Goal: Task Accomplishment & Management: Use online tool/utility

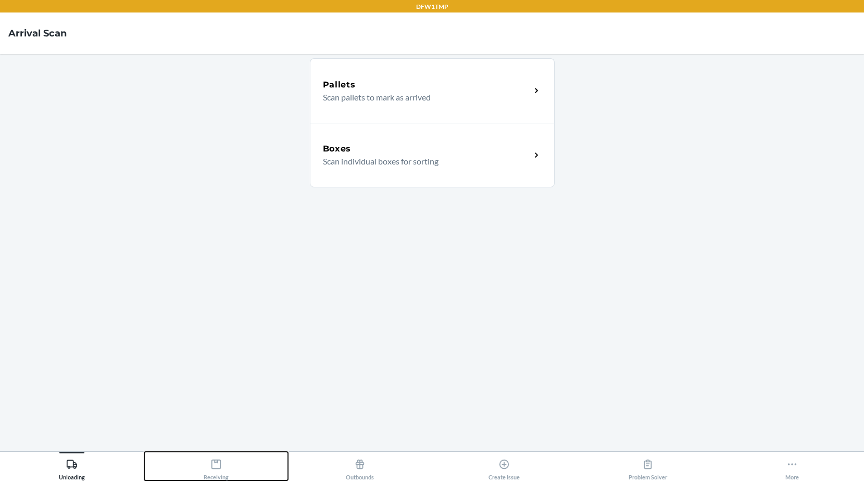
click at [210, 470] on icon at bounding box center [215, 464] width 11 height 11
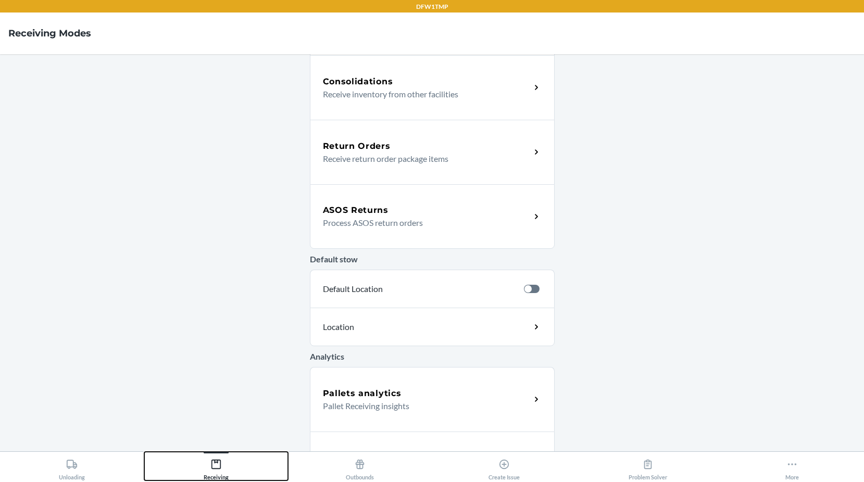
scroll to position [308, 0]
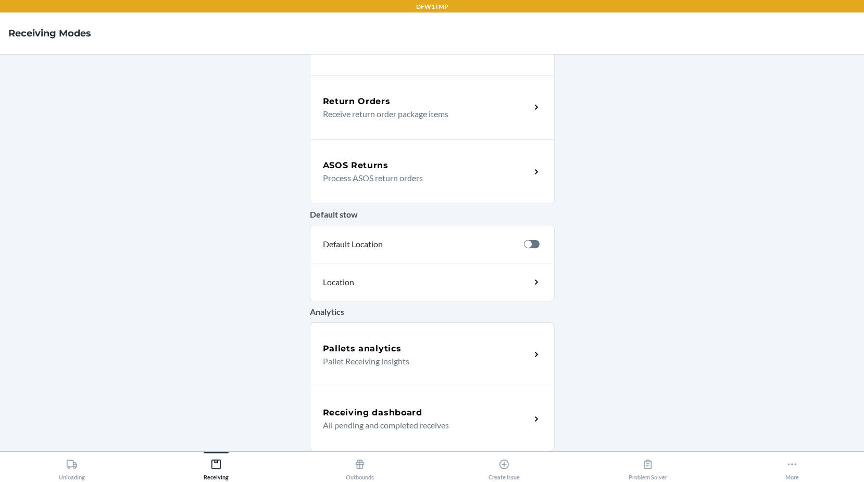
click at [416, 171] on div "ASOS Returns" at bounding box center [427, 165] width 208 height 13
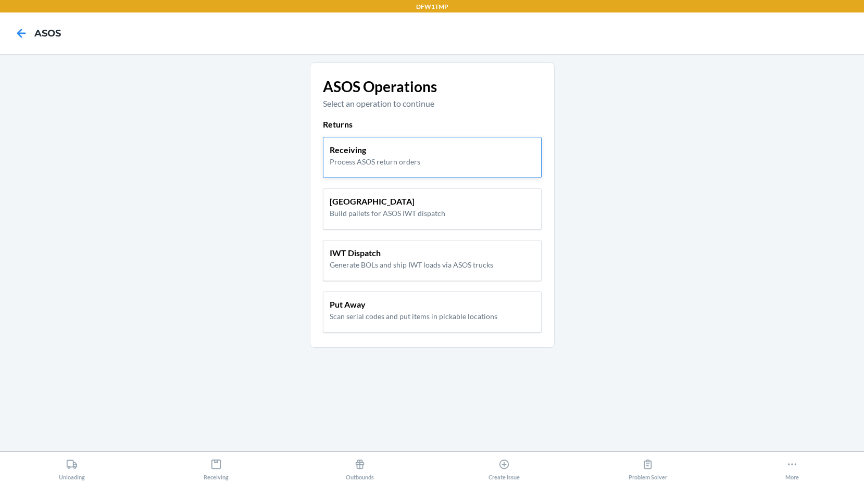
click at [417, 165] on p "Process ASOS return orders" at bounding box center [375, 161] width 91 height 11
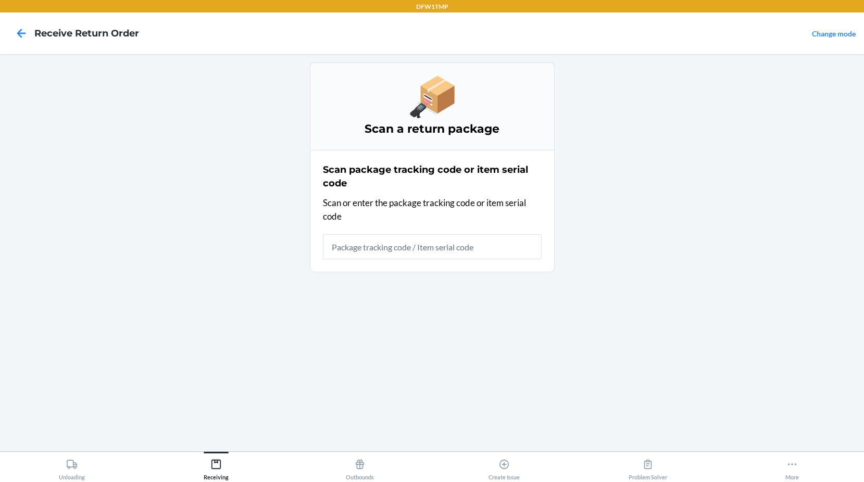
click at [413, 243] on input "text" at bounding box center [432, 246] width 219 height 25
type input "23RGFQM3M74SB9"
click at [429, 251] on input "23RGFQM3M74SB9" at bounding box center [432, 246] width 219 height 25
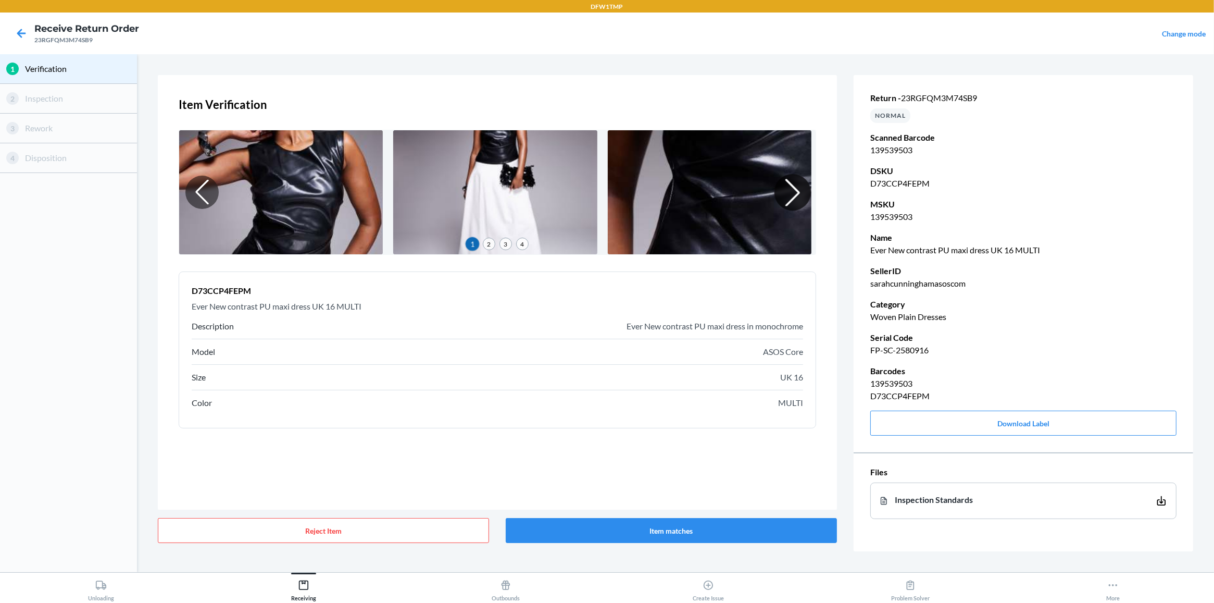
click at [792, 193] on div at bounding box center [793, 192] width 36 height 36
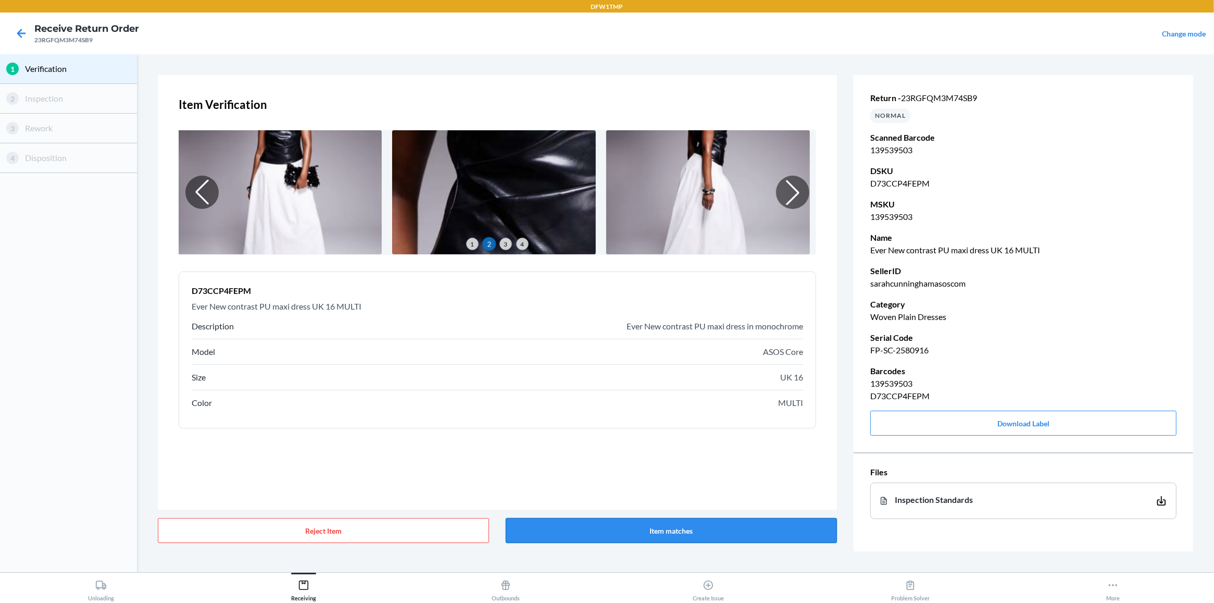
click at [761, 482] on button "Item matches" at bounding box center [671, 530] width 331 height 25
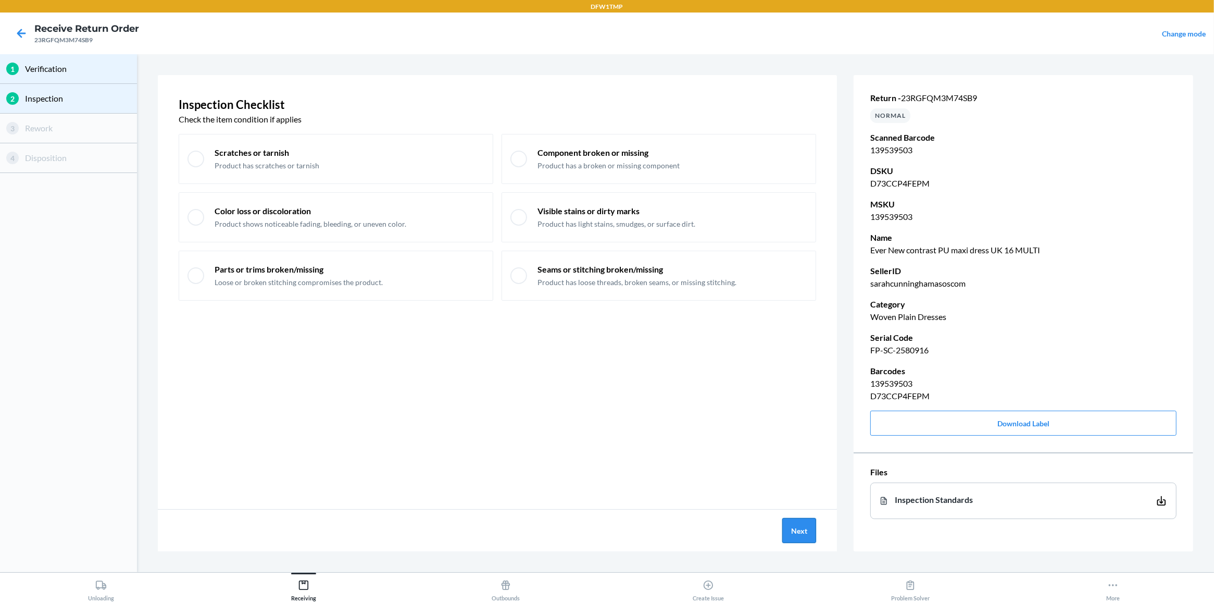
click at [793, 482] on button "Next" at bounding box center [800, 530] width 34 height 25
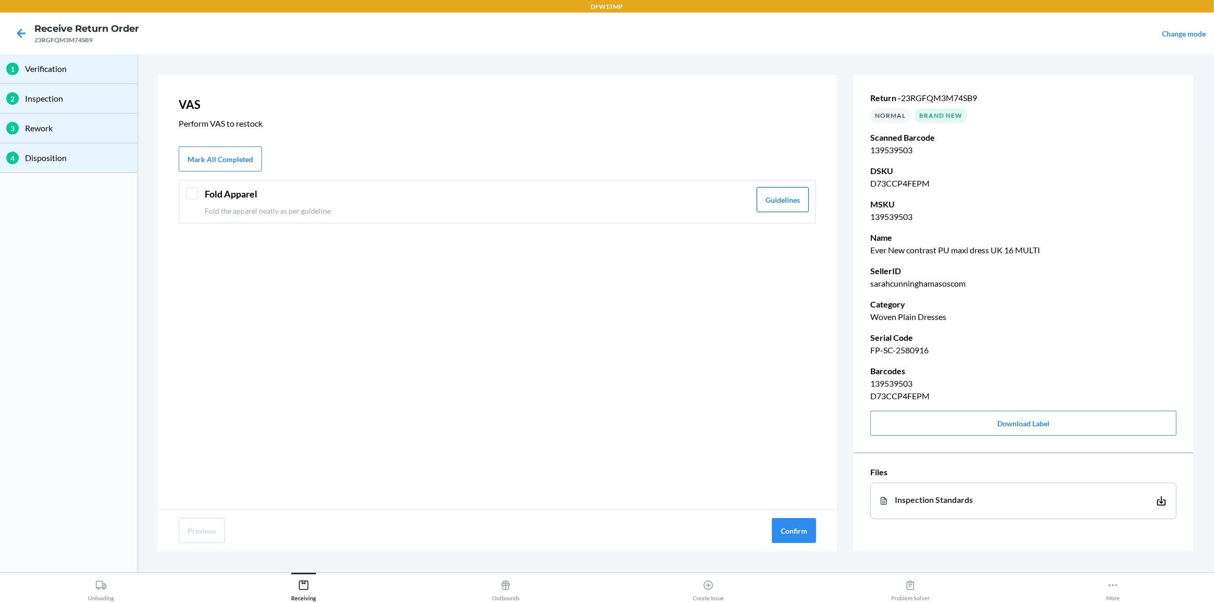
click at [784, 199] on button "Guidelines" at bounding box center [783, 199] width 52 height 25
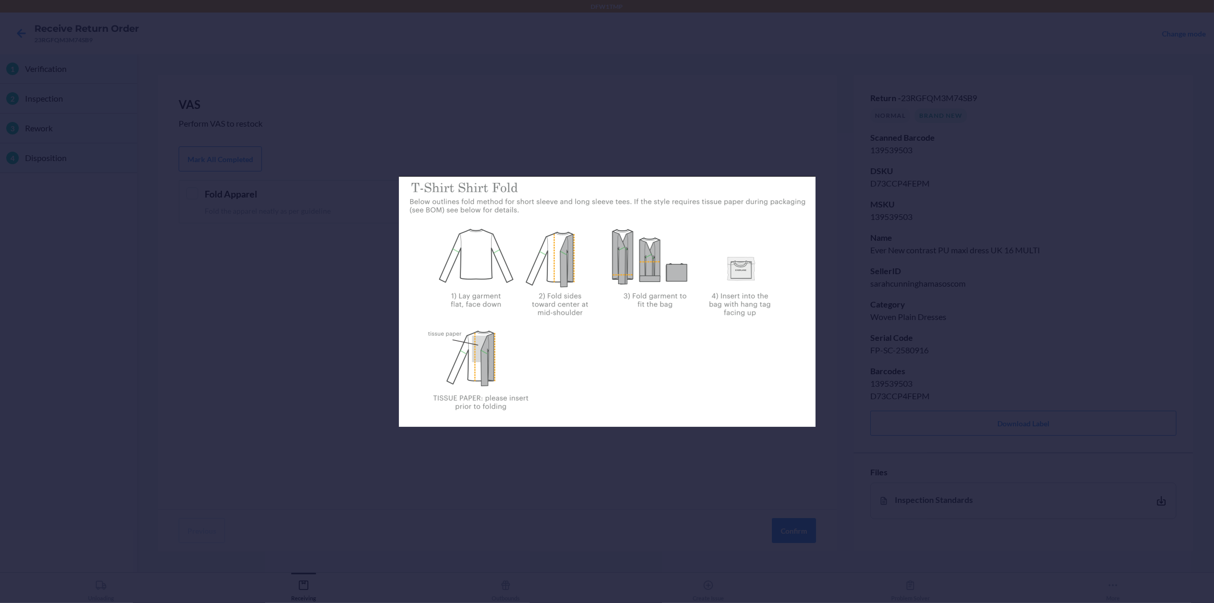
click at [366, 314] on div at bounding box center [607, 301] width 1214 height 603
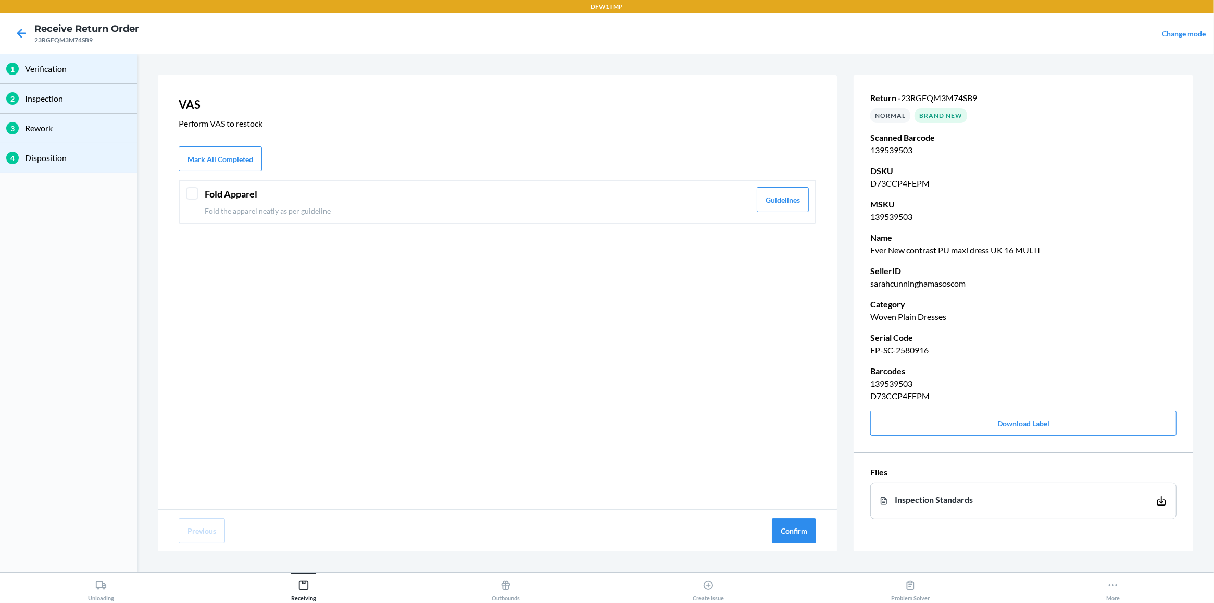
click at [193, 194] on div at bounding box center [192, 193] width 13 height 13
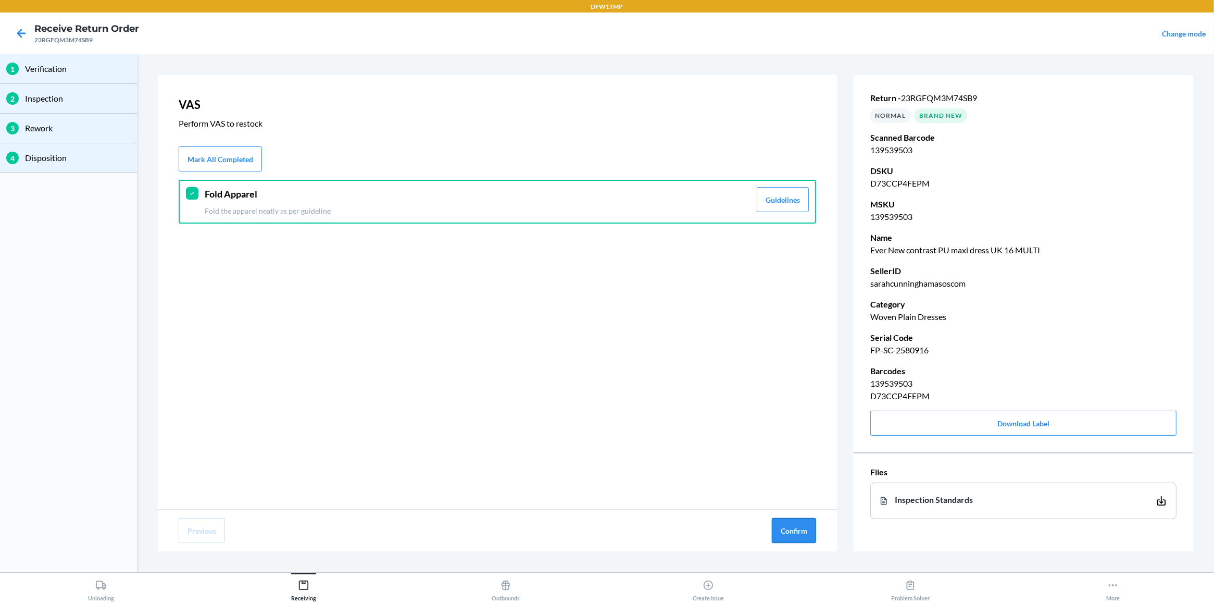
click at [796, 482] on button "Confirm" at bounding box center [794, 530] width 44 height 25
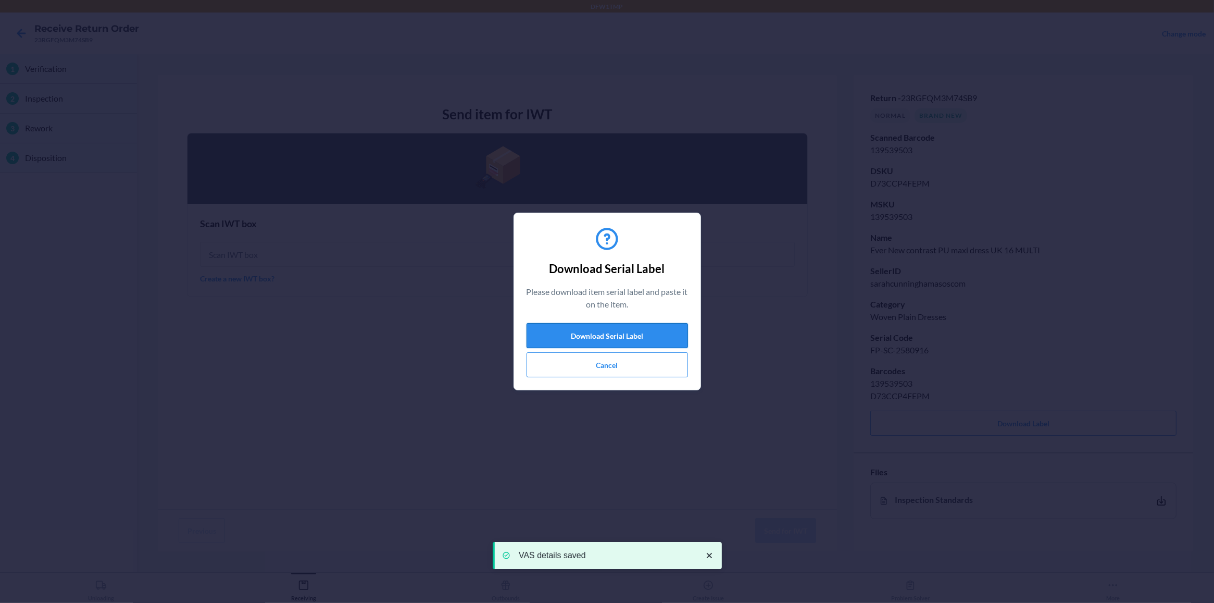
click at [639, 337] on button "Download Serial Label" at bounding box center [608, 335] width 162 height 25
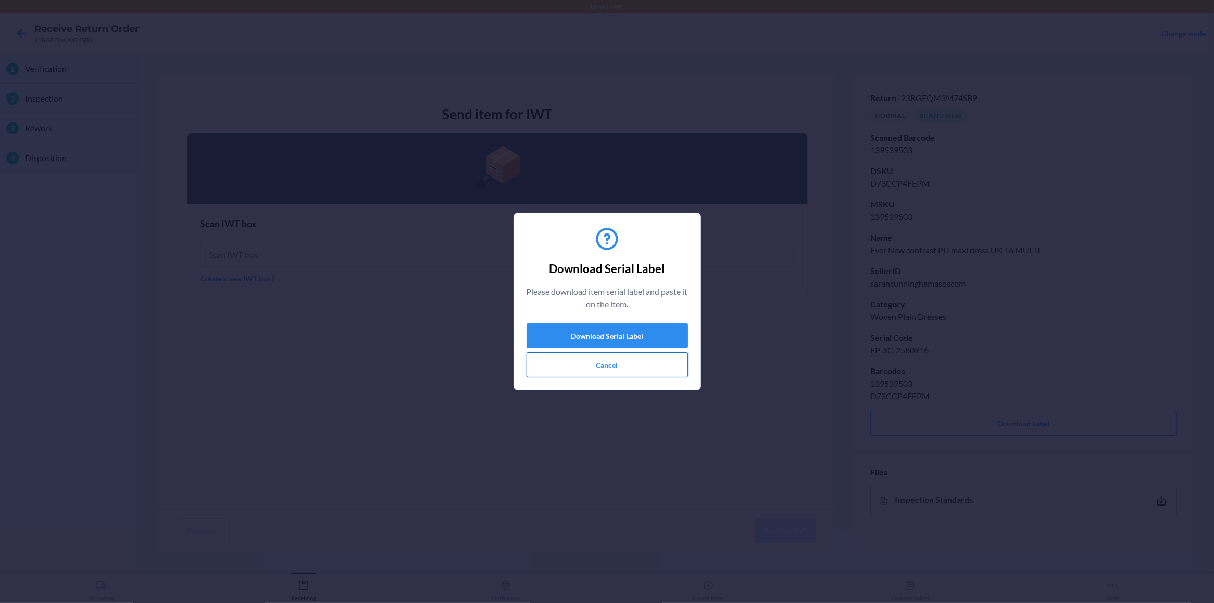
click at [641, 368] on button "Cancel" at bounding box center [608, 364] width 162 height 25
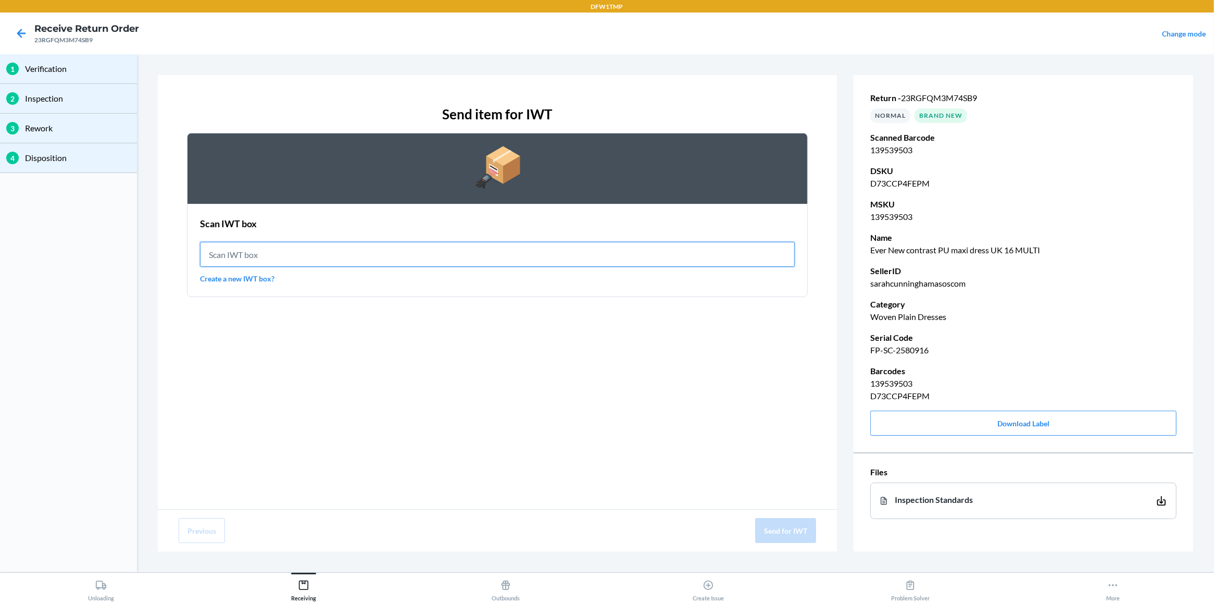
click at [503, 259] on input "text" at bounding box center [497, 254] width 595 height 25
click at [251, 279] on link "Create a new IWT box?" at bounding box center [497, 278] width 595 height 11
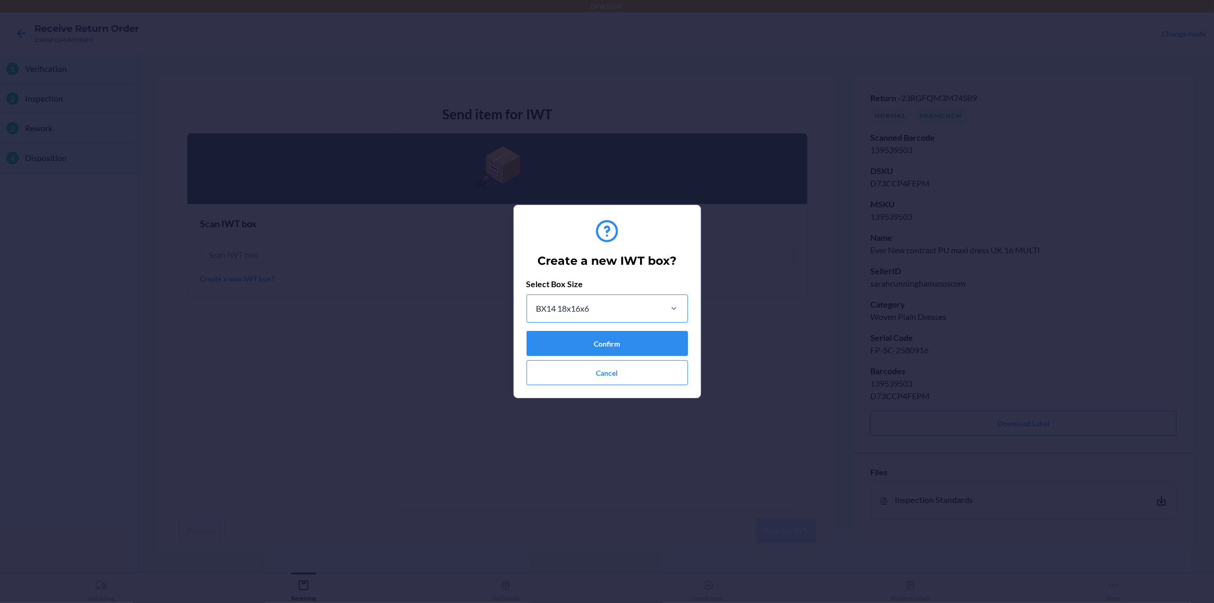
click at [634, 308] on div "BX14 18x16x6" at bounding box center [593, 308] width 133 height 27
click at [537, 308] on input "BX14 18x16x6" at bounding box center [536, 308] width 1 height 13
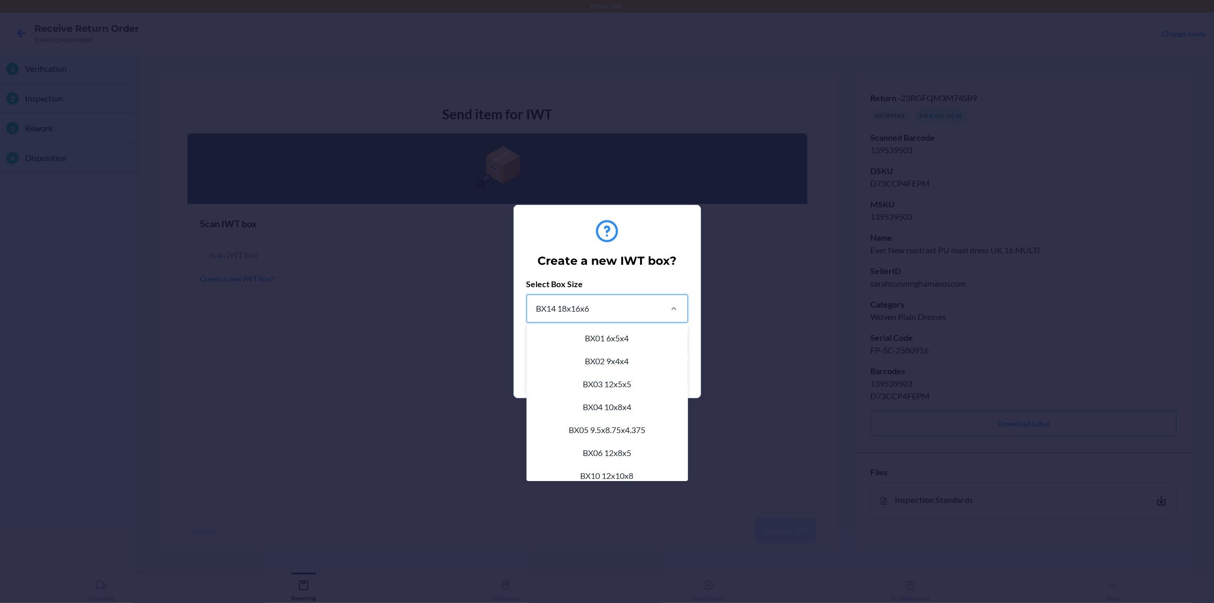
scroll to position [105, 0]
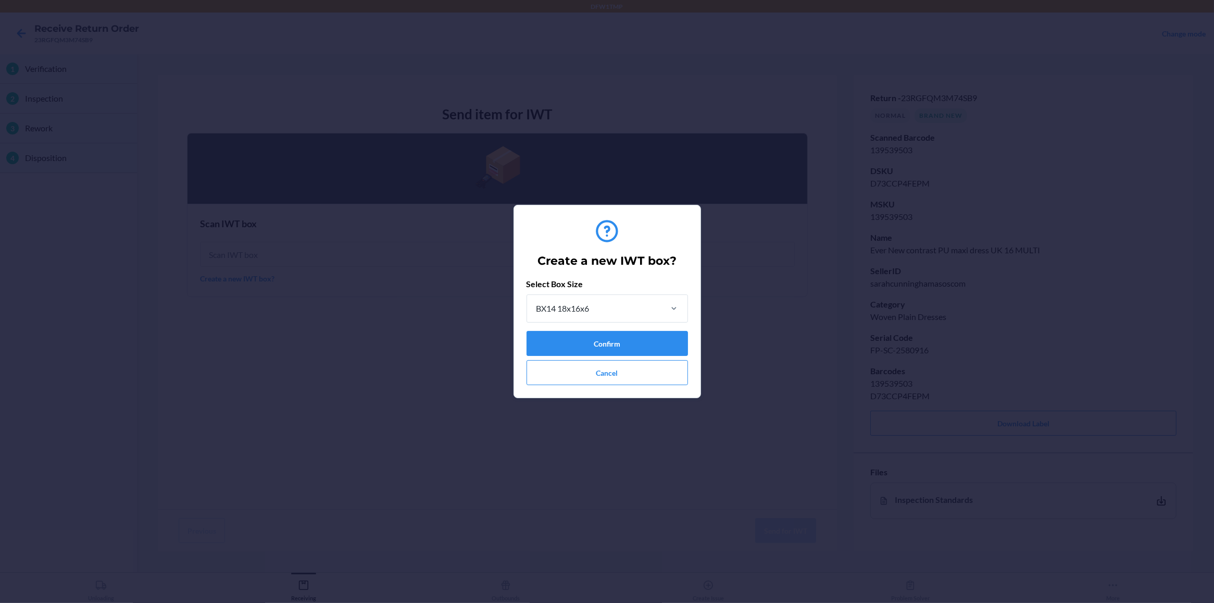
click at [658, 264] on h2 "Create a new IWT box?" at bounding box center [607, 261] width 139 height 17
click at [642, 341] on button "Confirm" at bounding box center [608, 343] width 162 height 25
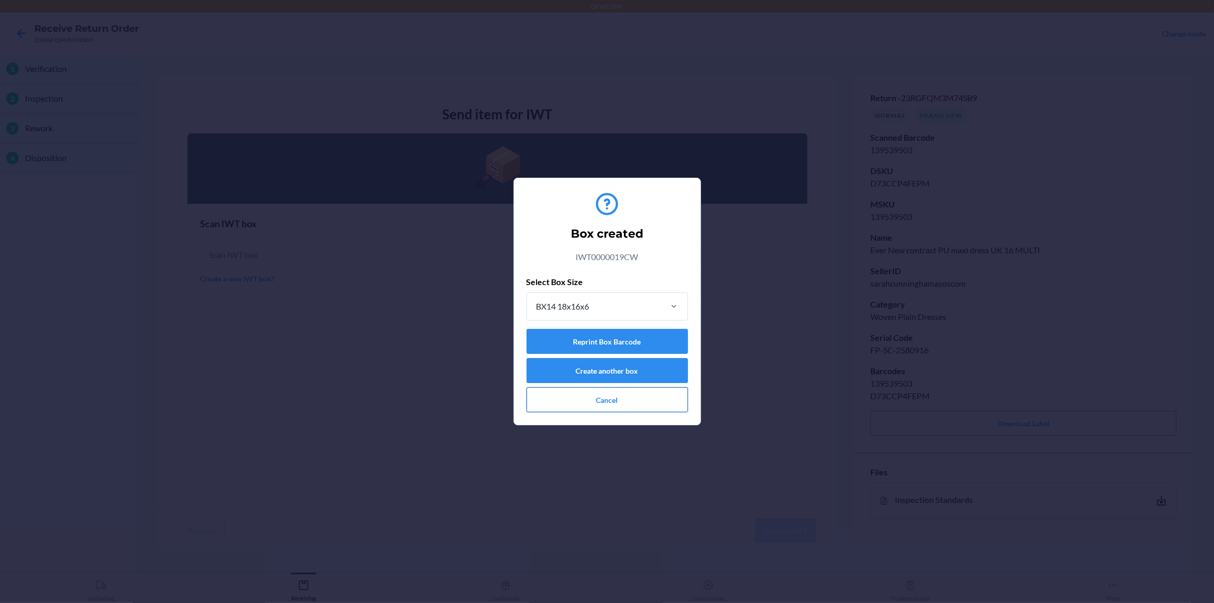
click at [621, 396] on button "Cancel" at bounding box center [608, 399] width 162 height 25
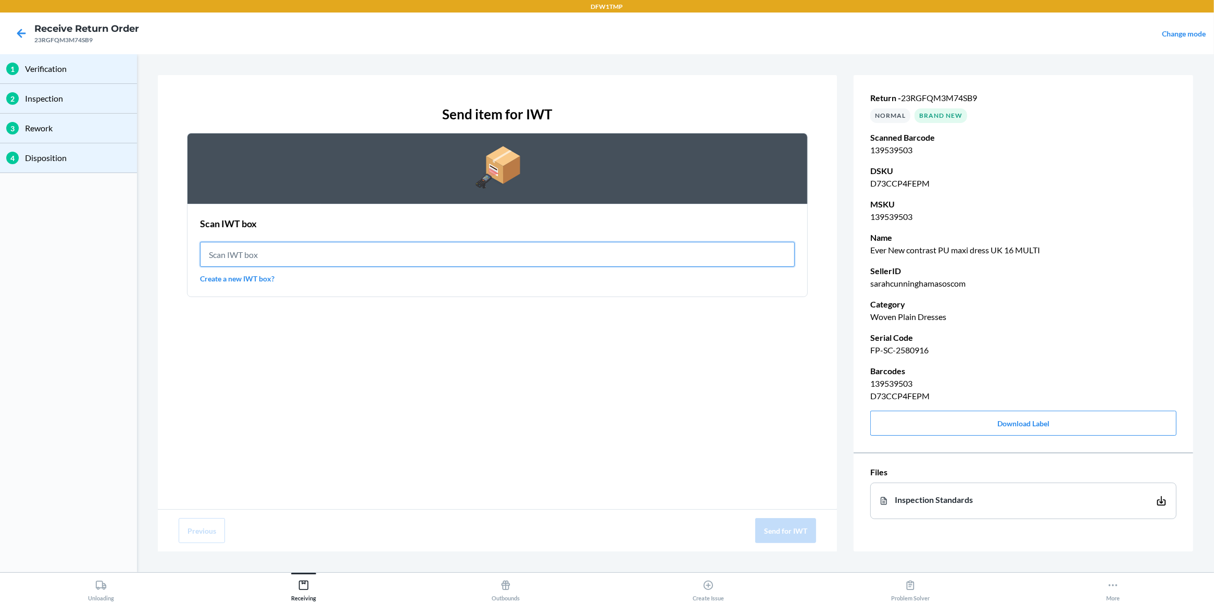
click at [383, 256] on input "text" at bounding box center [497, 254] width 595 height 25
type input "IWT0000019CW"
click at [326, 256] on input "IWT0000019CW" at bounding box center [497, 254] width 595 height 25
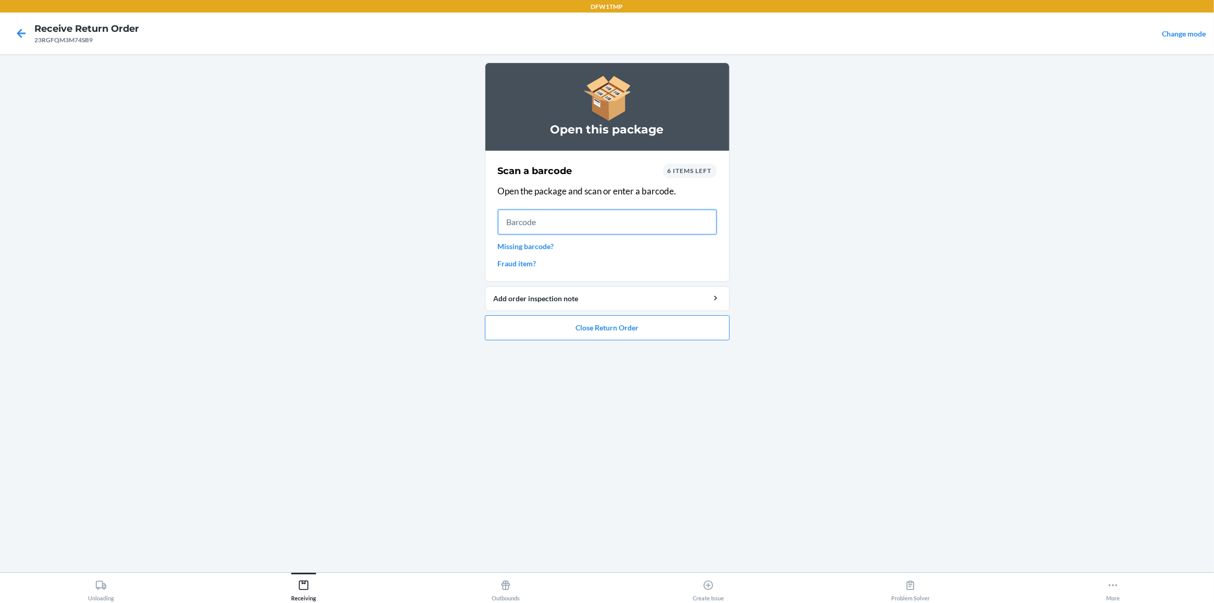
click at [612, 220] on input "text" at bounding box center [607, 221] width 219 height 25
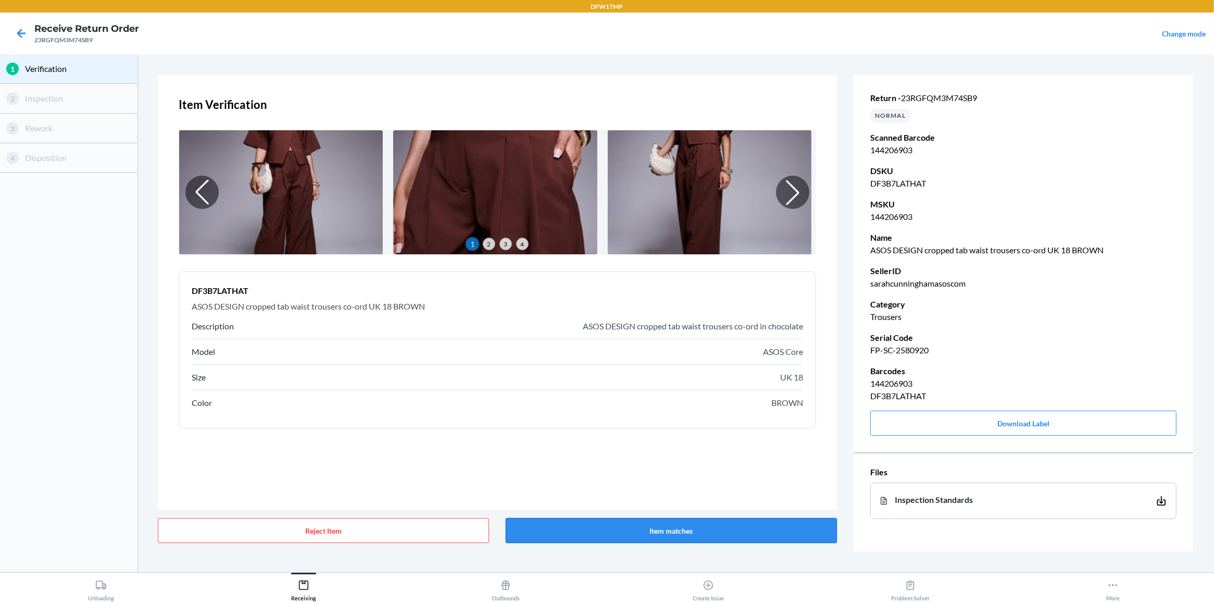
click at [680, 482] on button "Item matches" at bounding box center [671, 530] width 331 height 25
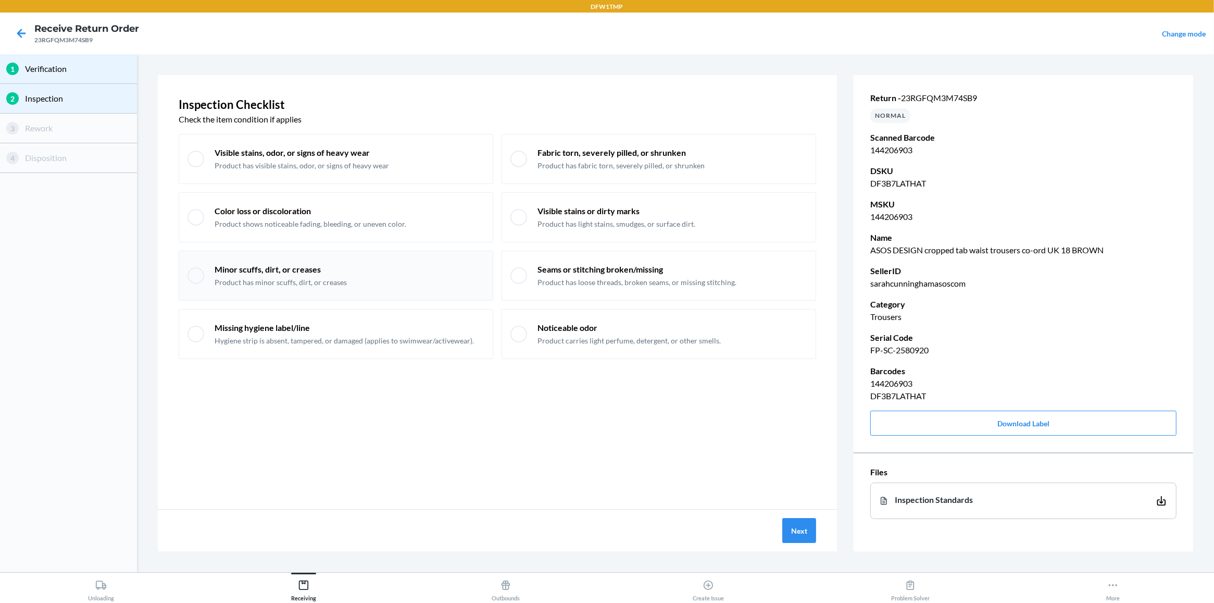
click at [297, 268] on p "Minor scuffs, dirt, or creases" at bounding box center [281, 269] width 132 height 11
checkbox input "true"
click at [796, 482] on button "Next" at bounding box center [800, 530] width 34 height 25
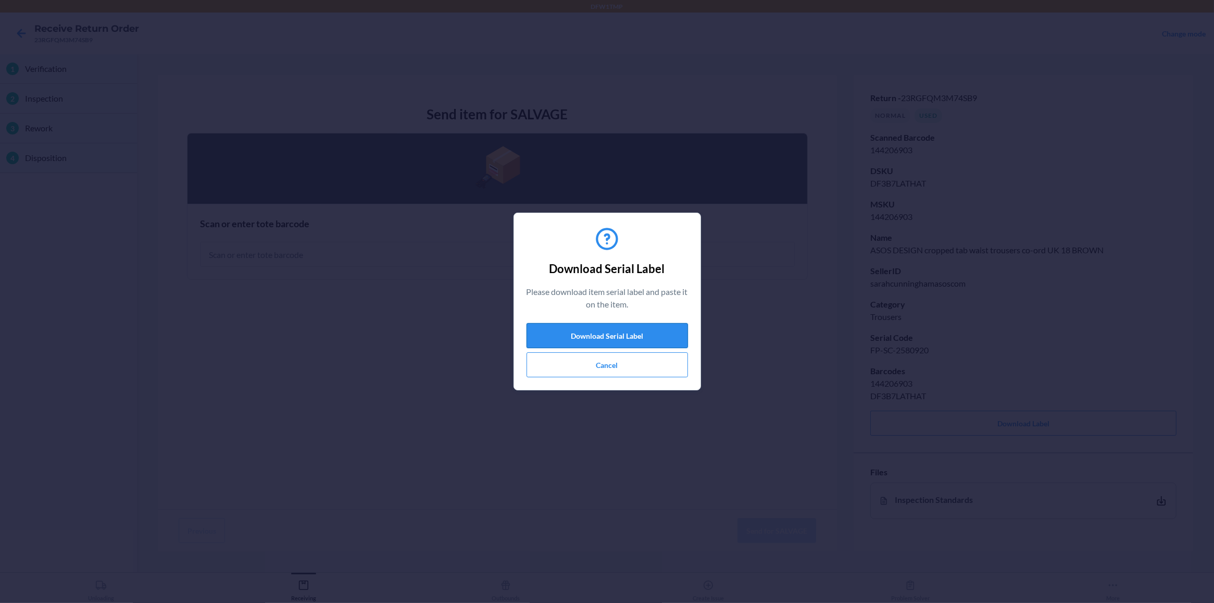
click at [640, 331] on button "Download Serial Label" at bounding box center [608, 335] width 162 height 25
type input "144206903"
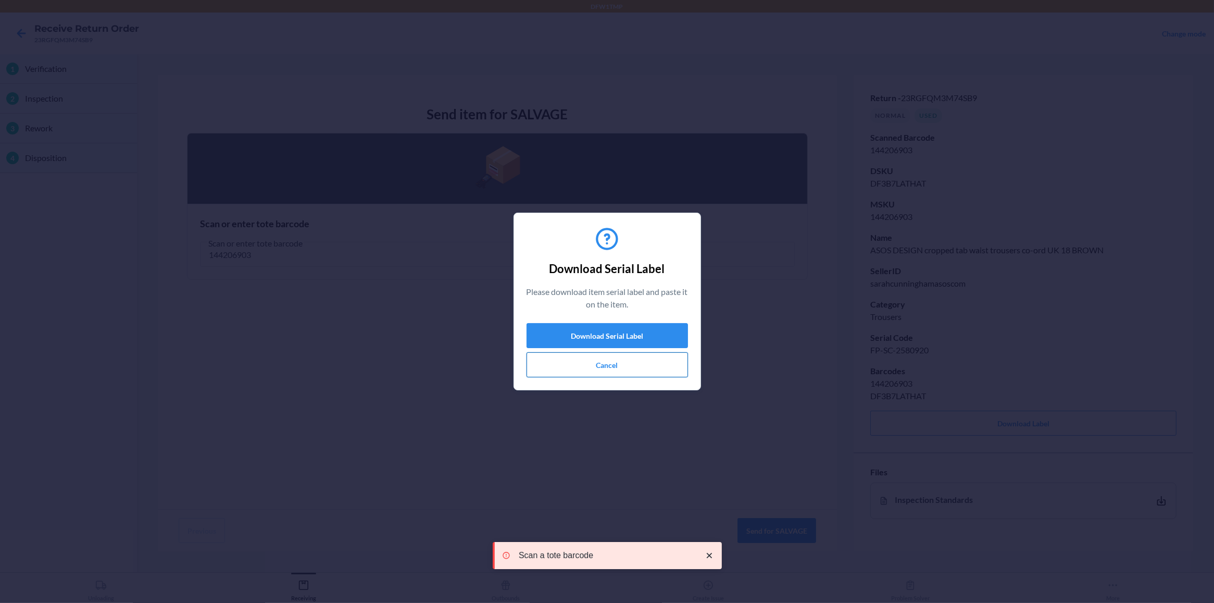
click at [587, 371] on button "Cancel" at bounding box center [608, 364] width 162 height 25
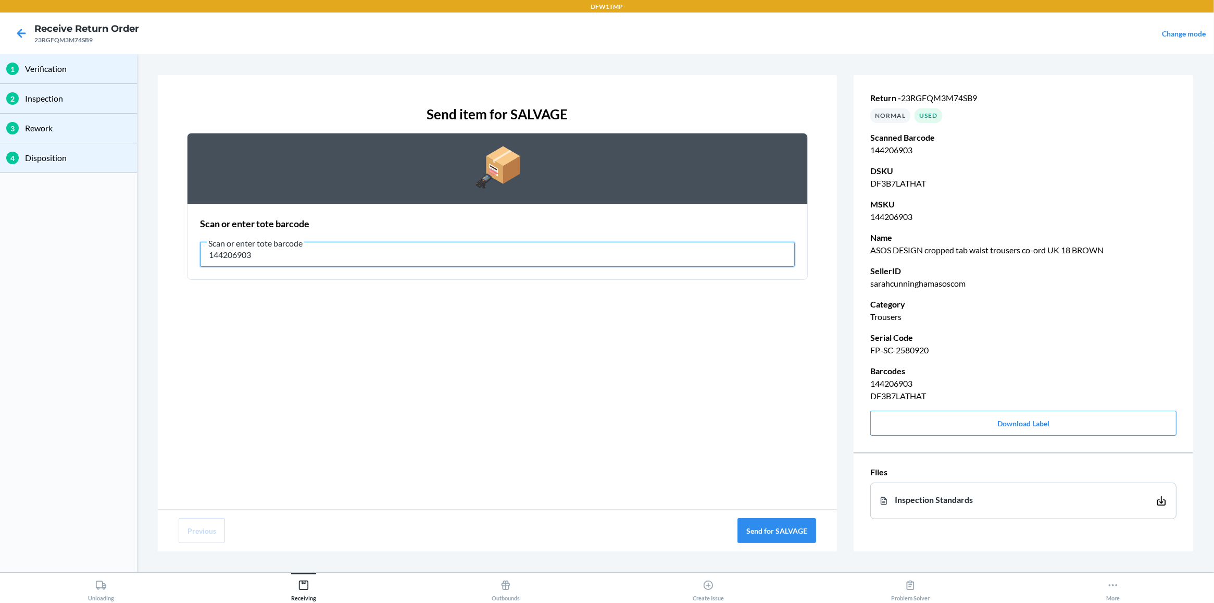
click at [373, 243] on input "144206903" at bounding box center [497, 254] width 595 height 25
type input "RET-[GEOGRAPHIC_DATA]-0005"
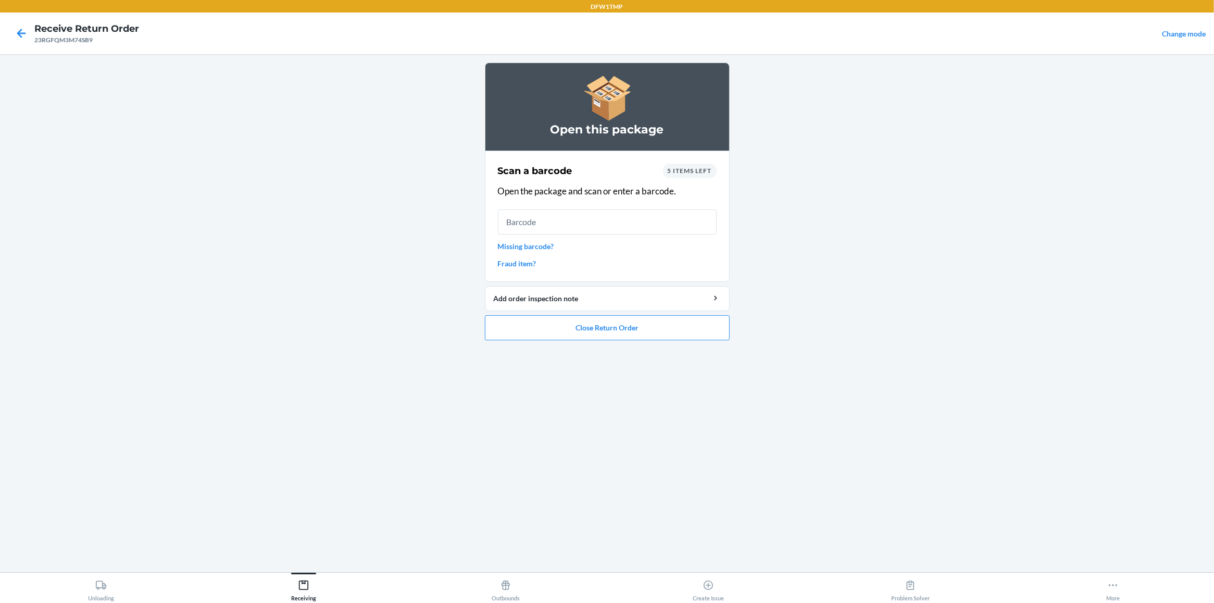
click at [380, 455] on main "Open this package Scan a barcode 5 items left Open the package and scan or ente…" at bounding box center [607, 313] width 1214 height 518
click at [23, 30] on icon at bounding box center [22, 33] width 18 height 18
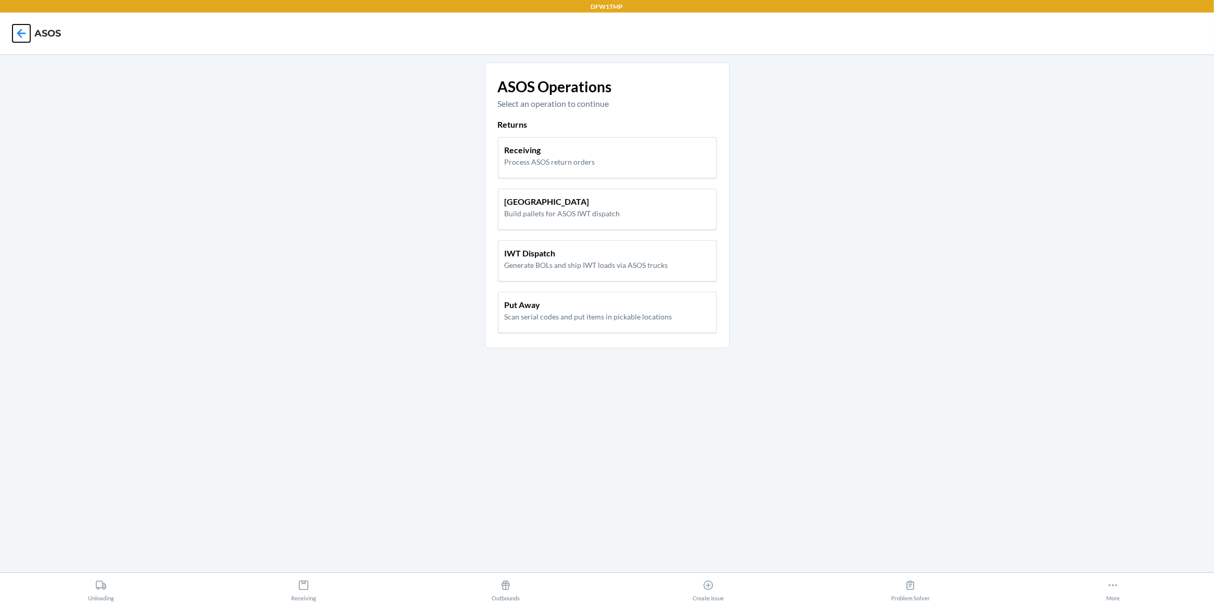
click at [21, 33] on icon at bounding box center [21, 33] width 9 height 9
